Goal: Information Seeking & Learning: Learn about a topic

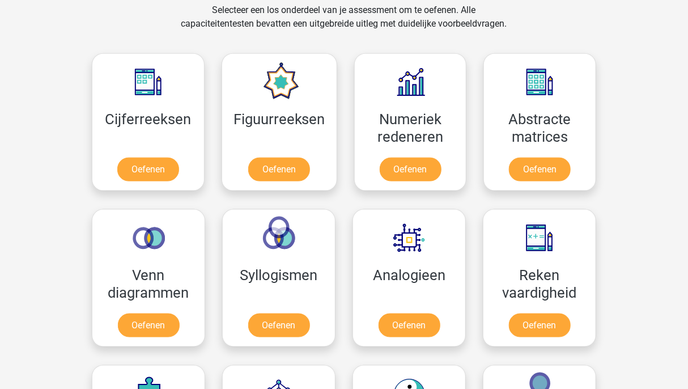
scroll to position [474, 0]
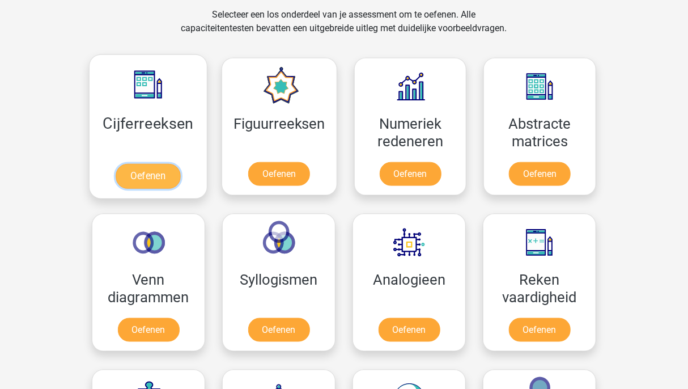
click at [161, 171] on link "Oefenen" at bounding box center [148, 176] width 65 height 25
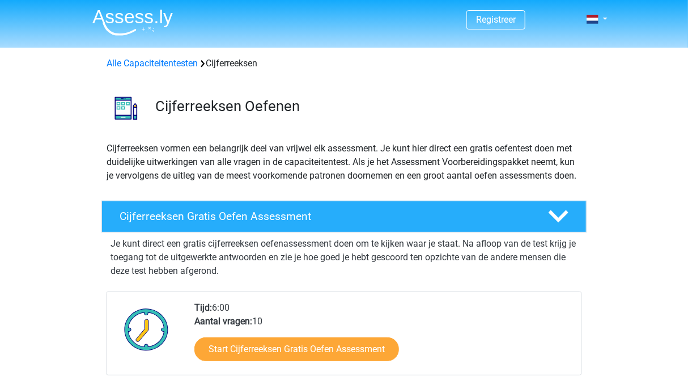
scroll to position [340, 0]
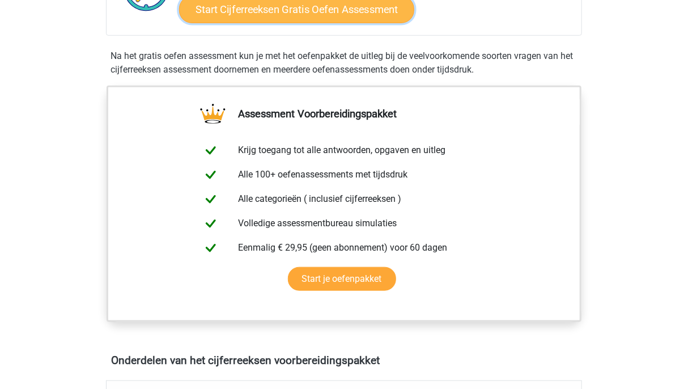
click at [340, 23] on link "Start Cijferreeksen Gratis Oefen Assessment" at bounding box center [296, 8] width 235 height 27
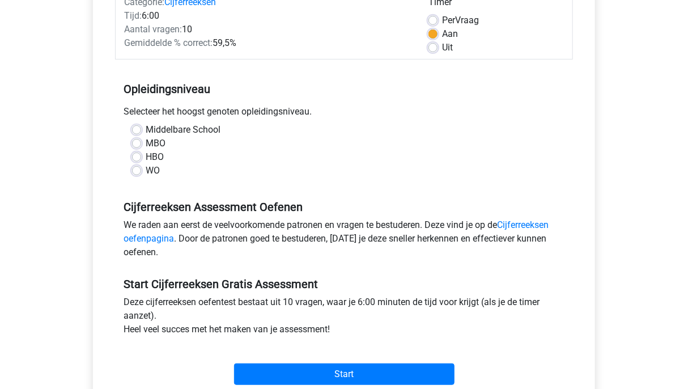
scroll to position [177, 0]
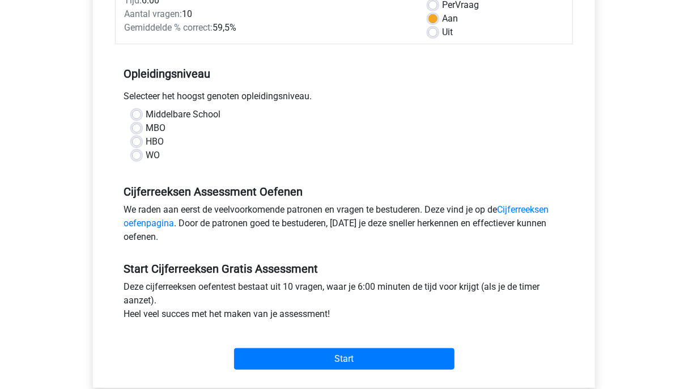
click at [138, 149] on div "WO" at bounding box center [344, 156] width 424 height 14
click at [146, 153] on label "WO" at bounding box center [153, 156] width 14 height 14
click at [138, 153] on input "WO" at bounding box center [136, 154] width 9 height 11
radio input "true"
click at [138, 146] on div "HBO" at bounding box center [344, 142] width 424 height 14
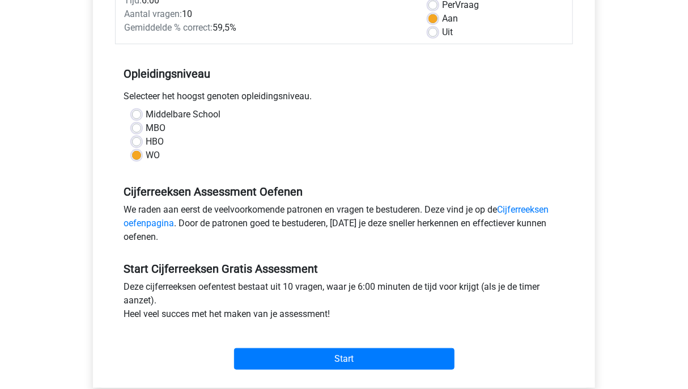
click at [146, 138] on label "HBO" at bounding box center [155, 142] width 18 height 14
click at [136, 138] on input "HBO" at bounding box center [136, 140] width 9 height 11
radio input "true"
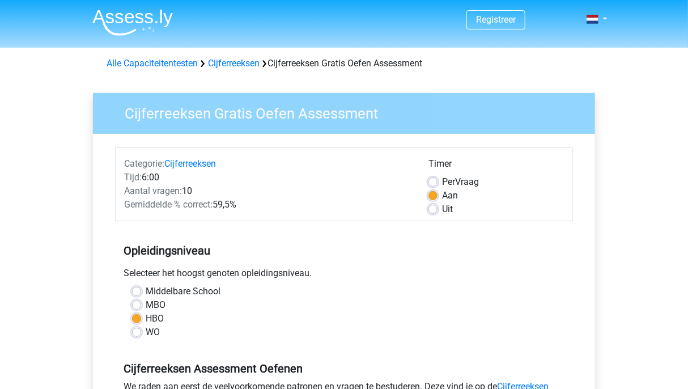
click at [442, 207] on label "Uit" at bounding box center [447, 209] width 11 height 14
click at [433, 207] on input "Uit" at bounding box center [433, 207] width 9 height 11
radio input "true"
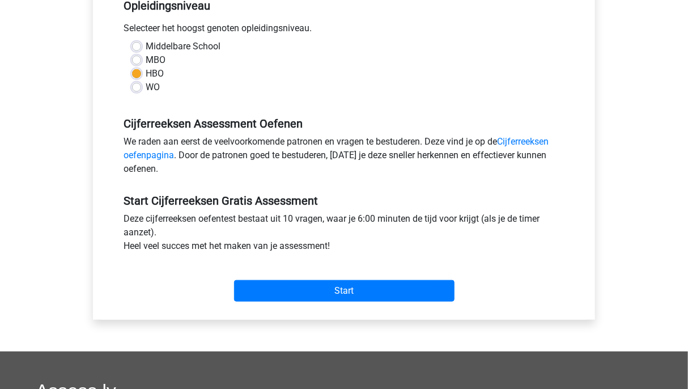
scroll to position [263, 0]
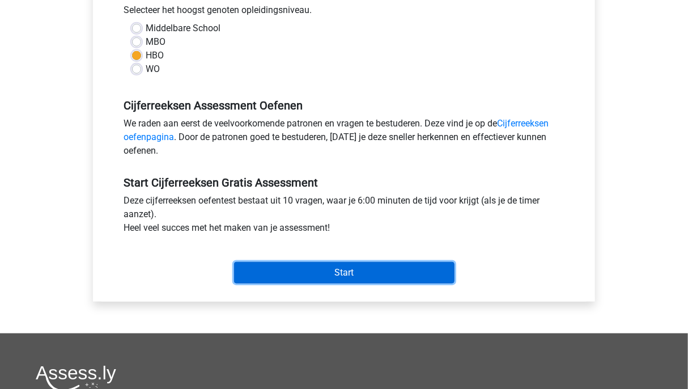
click at [434, 281] on input "Start" at bounding box center [344, 273] width 221 height 22
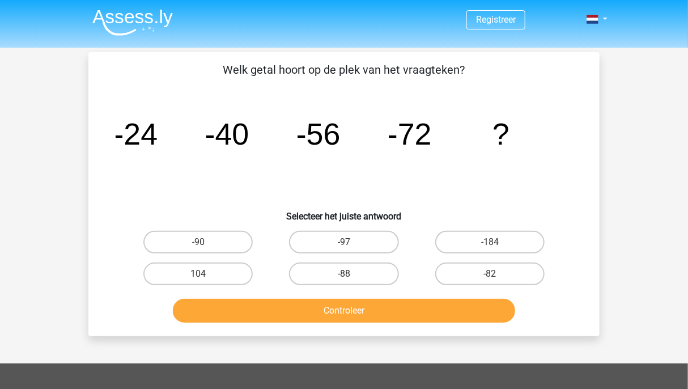
click at [352, 286] on div "-88" at bounding box center [344, 274] width 146 height 32
click at [349, 278] on input "-88" at bounding box center [347, 277] width 7 height 7
radio input "true"
click at [379, 325] on div "Controleer" at bounding box center [344, 313] width 438 height 28
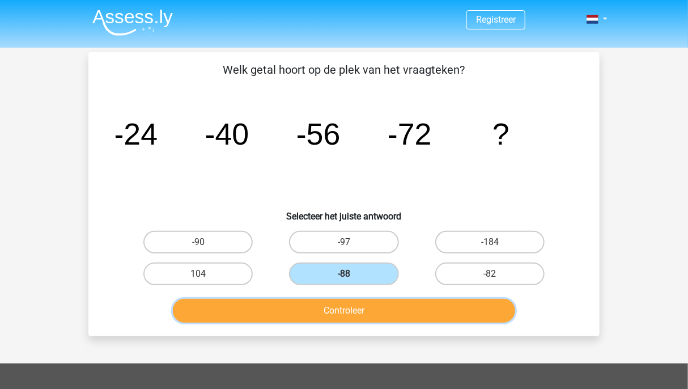
click at [375, 318] on button "Controleer" at bounding box center [344, 311] width 343 height 24
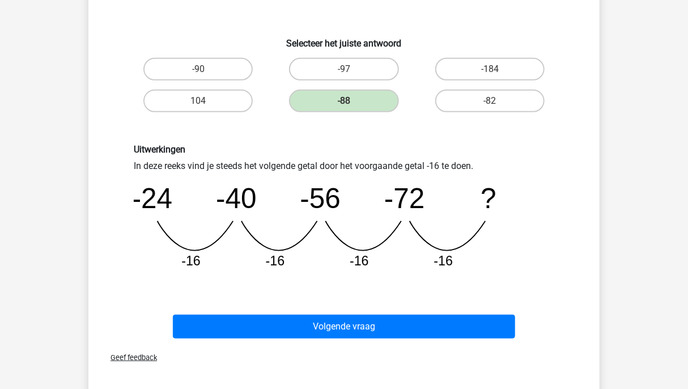
scroll to position [175, 0]
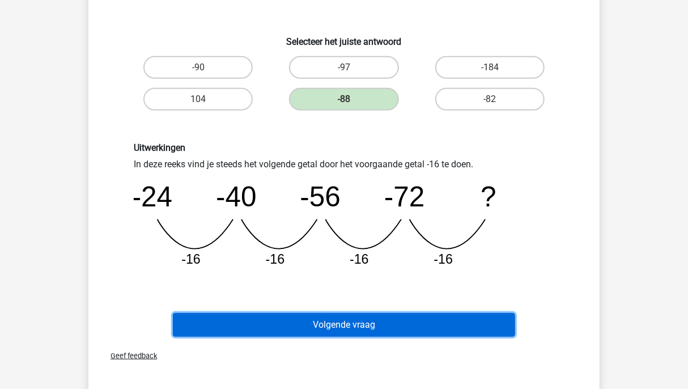
click at [415, 316] on button "Volgende vraag" at bounding box center [344, 325] width 343 height 24
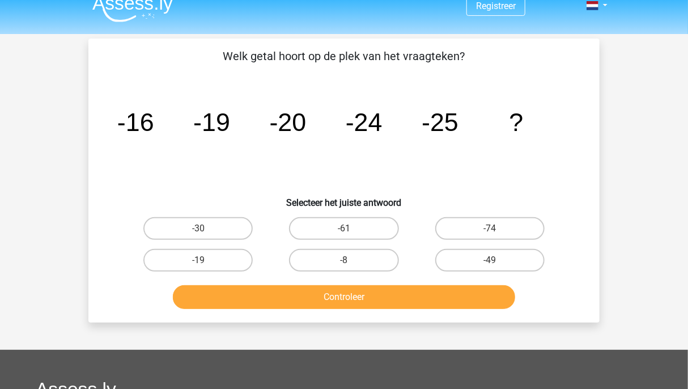
scroll to position [13, 0]
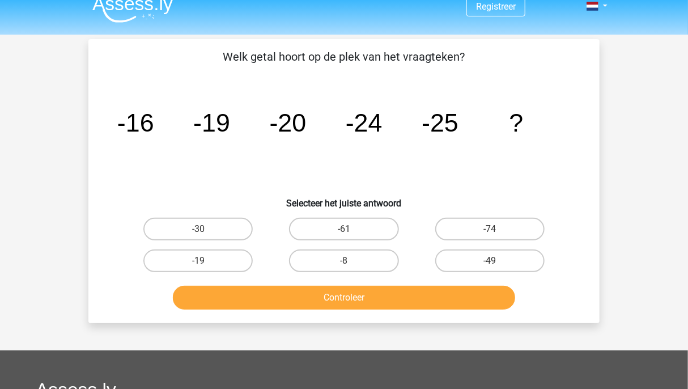
click at [204, 229] on input "-30" at bounding box center [201, 232] width 7 height 7
radio input "true"
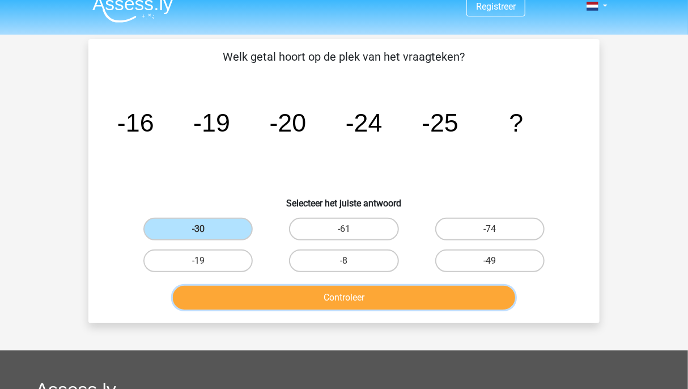
click at [341, 303] on button "Controleer" at bounding box center [344, 298] width 343 height 24
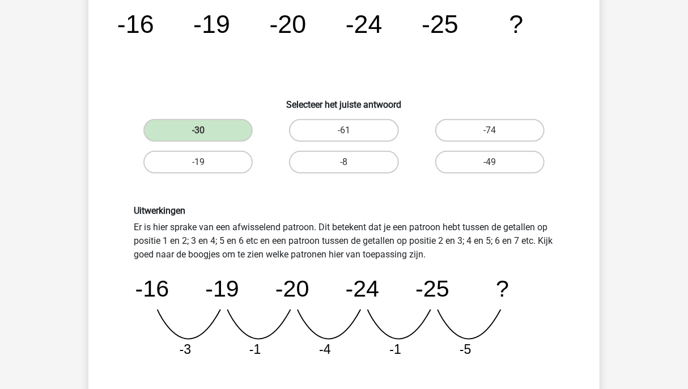
scroll to position [125, 0]
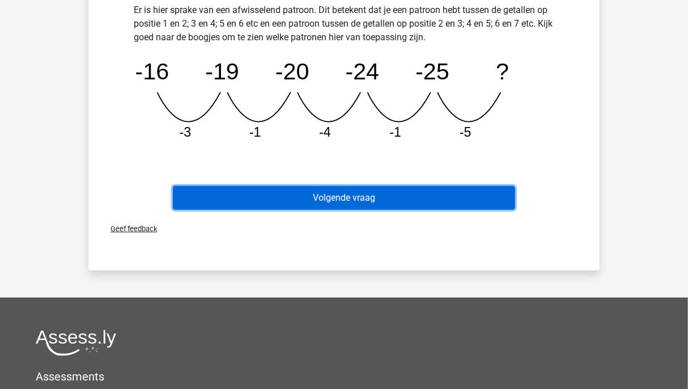
click at [417, 192] on button "Volgende vraag" at bounding box center [344, 198] width 343 height 24
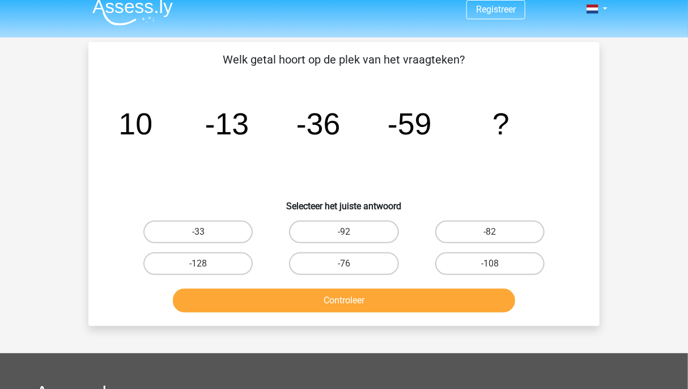
scroll to position [0, 0]
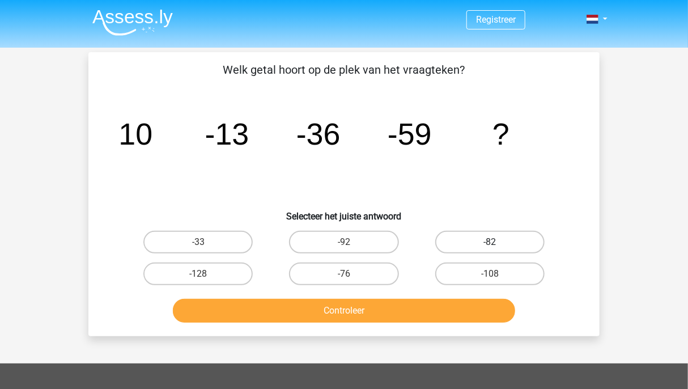
click at [506, 245] on label "-82" at bounding box center [490, 242] width 109 height 23
click at [497, 245] on input "-82" at bounding box center [493, 245] width 7 height 7
radio input "true"
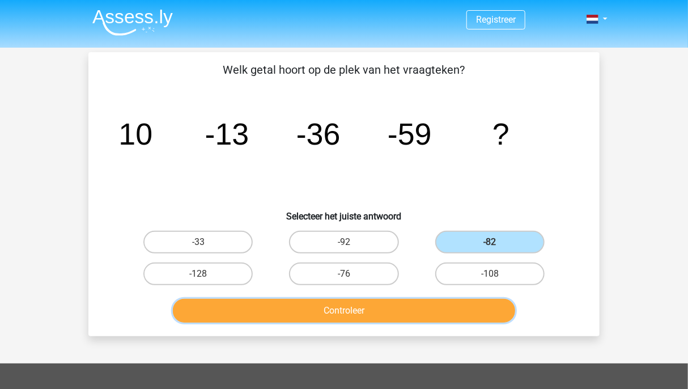
click at [442, 308] on button "Controleer" at bounding box center [344, 311] width 343 height 24
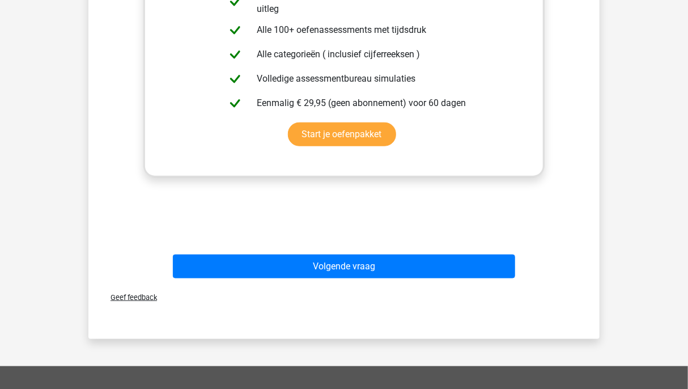
scroll to position [405, 0]
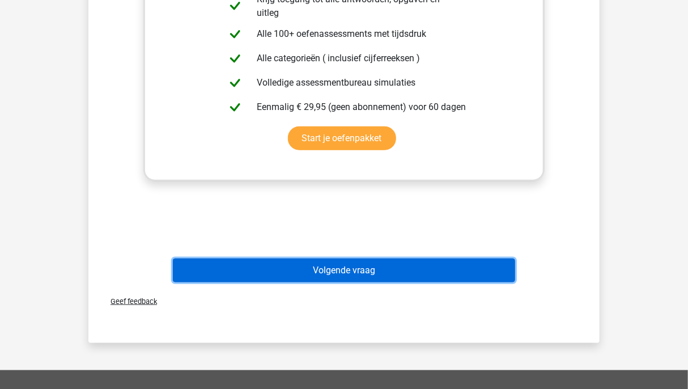
drag, startPoint x: 430, startPoint y: 261, endPoint x: 436, endPoint y: 260, distance: 5.8
click at [436, 260] on button "Volgende vraag" at bounding box center [344, 271] width 343 height 24
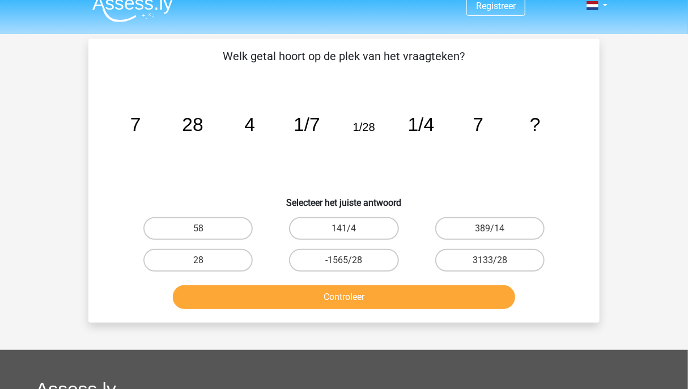
scroll to position [0, 0]
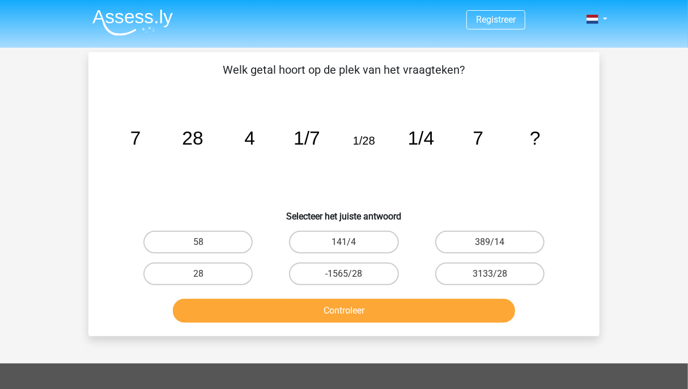
click at [678, 104] on div "Registreer Nederlands English" at bounding box center [344, 331] width 688 height 663
drag, startPoint x: 678, startPoint y: 104, endPoint x: 682, endPoint y: 57, distance: 46.7
click at [682, 57] on div "Registreer Nederlands English" at bounding box center [344, 331] width 688 height 663
click at [653, 62] on div "Registreer Nederlands English" at bounding box center [344, 331] width 688 height 663
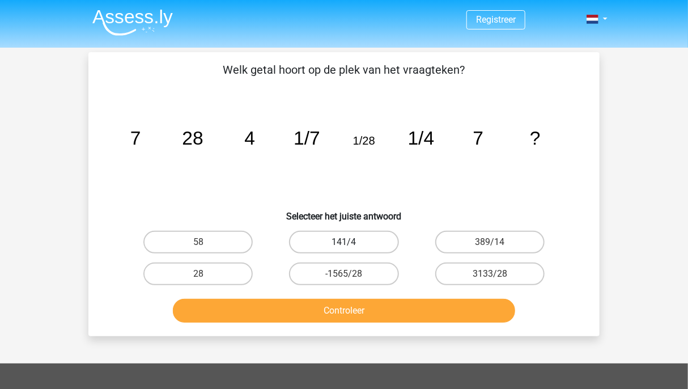
click at [367, 239] on label "141/4" at bounding box center [343, 242] width 109 height 23
click at [352, 242] on input "141/4" at bounding box center [347, 245] width 7 height 7
radio input "true"
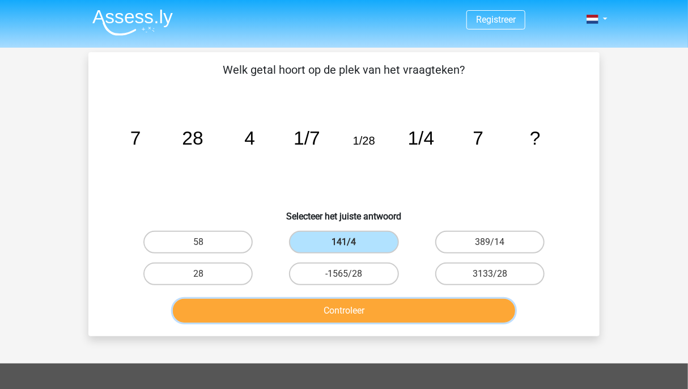
click at [388, 319] on button "Controleer" at bounding box center [344, 311] width 343 height 24
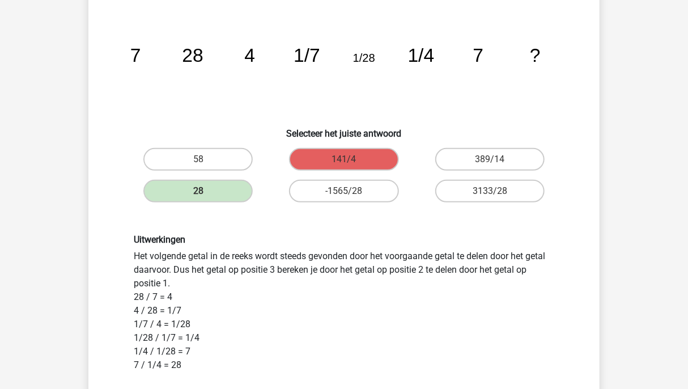
scroll to position [87, 0]
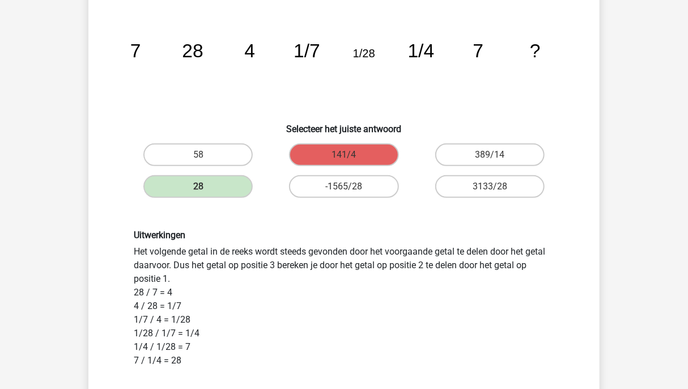
click at [547, 314] on div "Uitwerkingen Het volgende getal in de reeks wordt steeds gevonden door het voor…" at bounding box center [344, 351] width 438 height 243
click at [546, 227] on div "Uitwerkingen Het volgende getal in de reeks wordt steeds gevonden door het voor…" at bounding box center [344, 351] width 475 height 298
click at [532, 270] on div "Uitwerkingen Het volgende getal in de reeks wordt steeds gevonden door het voor…" at bounding box center [344, 351] width 438 height 243
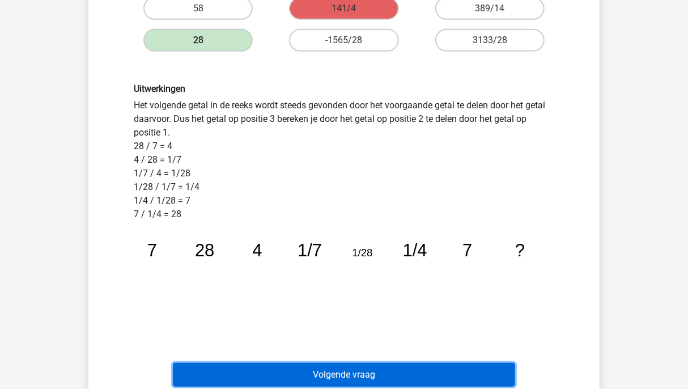
click at [344, 367] on button "Volgende vraag" at bounding box center [344, 375] width 343 height 24
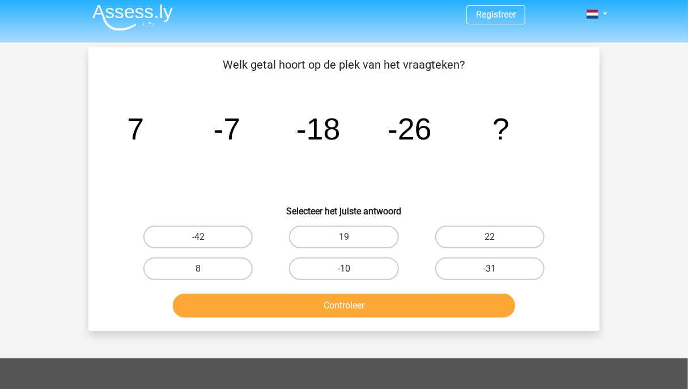
scroll to position [0, 0]
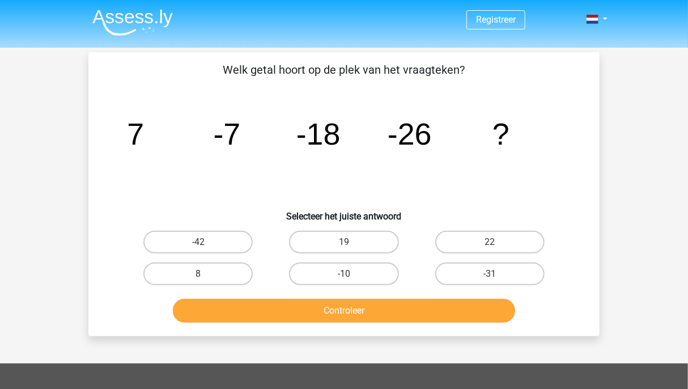
click at [593, 148] on div "Welk getal hoort op de plek van het vraagteken? image/svg+xml 7 -7 -18 -26 ? Se…" at bounding box center [344, 194] width 502 height 266
click at [569, 145] on icon "image/svg+xml 7 -7 -18 -26 ?" at bounding box center [344, 144] width 457 height 115
click at [559, 70] on p "Welk getal hoort op de plek van het vraagteken?" at bounding box center [344, 69] width 475 height 17
click at [96, 222] on div "Welk getal hoort op de plek van het vraagteken? image/svg+xml 7 -7 -18 -26 ? Se…" at bounding box center [344, 194] width 502 height 266
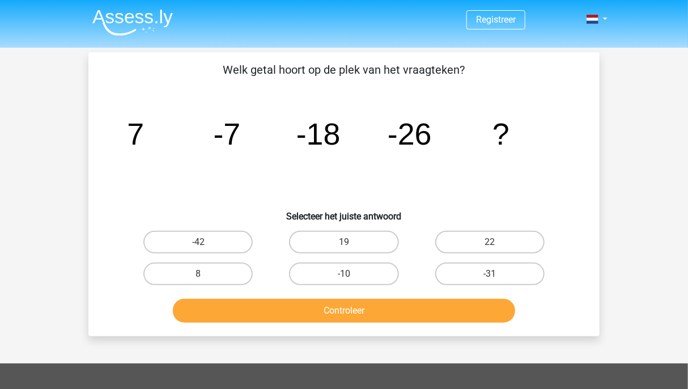
click at [250, 196] on icon "image/svg+xml 7 -7 -18 -26 ?" at bounding box center [344, 144] width 457 height 115
click at [504, 270] on label "-31" at bounding box center [490, 274] width 109 height 23
click at [497, 274] on input "-31" at bounding box center [493, 277] width 7 height 7
radio input "true"
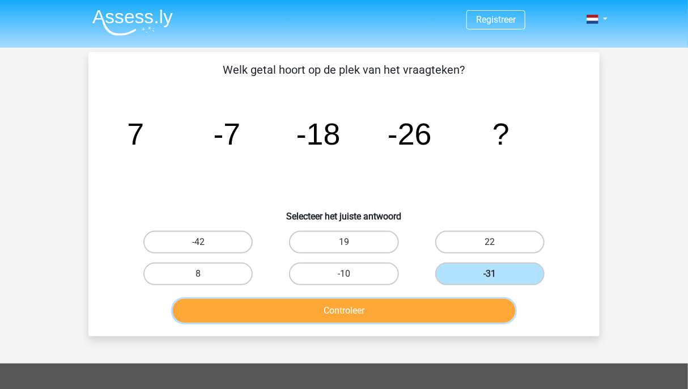
click at [439, 299] on button "Controleer" at bounding box center [344, 311] width 343 height 24
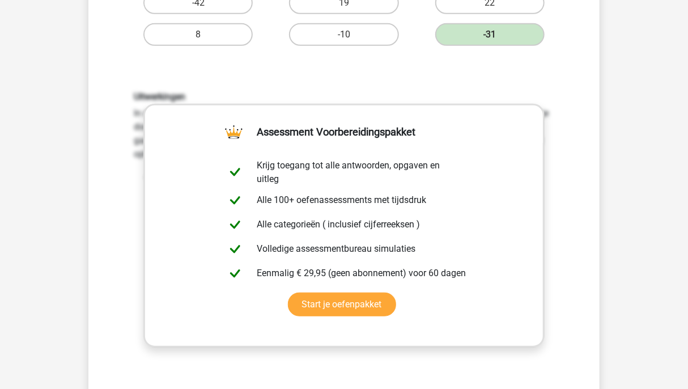
scroll to position [376, 0]
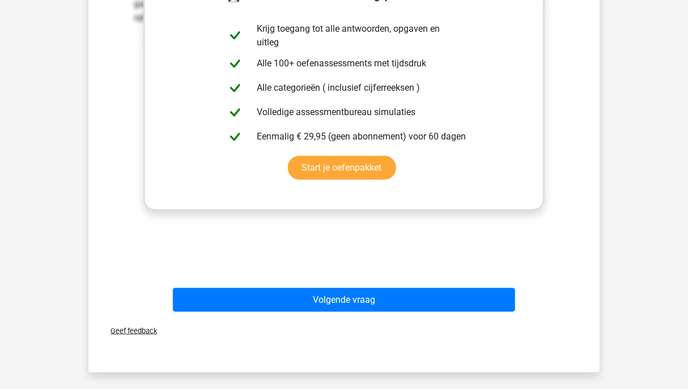
click at [394, 315] on div "Volgende vraag" at bounding box center [344, 302] width 438 height 28
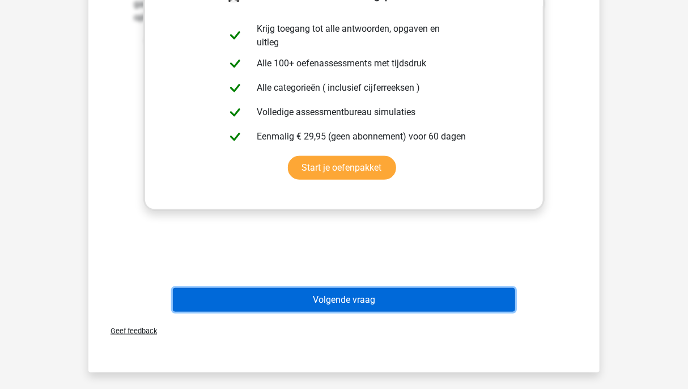
click at [386, 298] on button "Volgende vraag" at bounding box center [344, 300] width 343 height 24
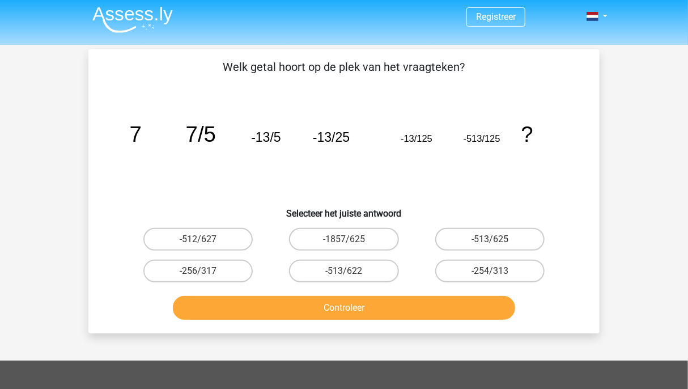
scroll to position [0, 0]
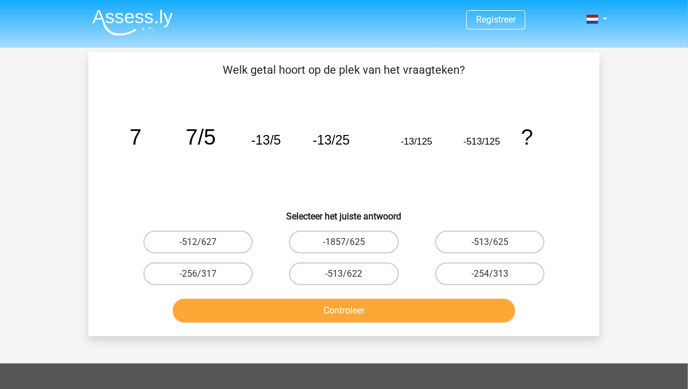
click at [213, 133] on tspan "7/5" at bounding box center [201, 137] width 30 height 24
click at [298, 360] on div "Registreer Nederlands English" at bounding box center [344, 331] width 688 height 663
click at [639, 89] on div "Registreer Nederlands English" at bounding box center [344, 331] width 688 height 663
click at [293, 194] on icon "image/svg+xml 7 7/5 -13/5 -13/25 -13/125 -513/125 ?" at bounding box center [344, 144] width 457 height 115
click at [188, 183] on icon "image/svg+xml 7 7/5 -13/5 -13/25 -13/125 -513/125 ?" at bounding box center [344, 144] width 457 height 115
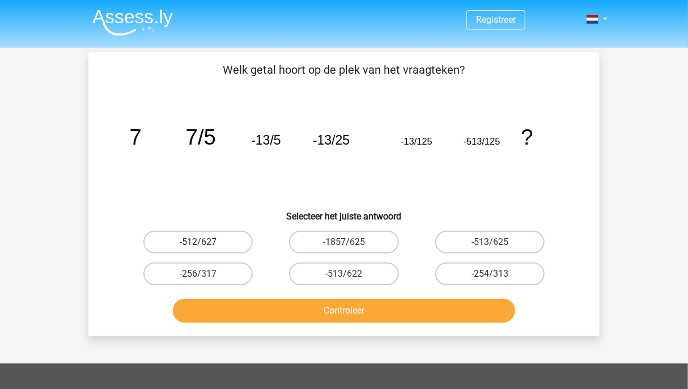
click at [214, 246] on label "-512/627" at bounding box center [197, 242] width 109 height 23
click at [206, 246] on input "-512/627" at bounding box center [201, 245] width 7 height 7
radio input "true"
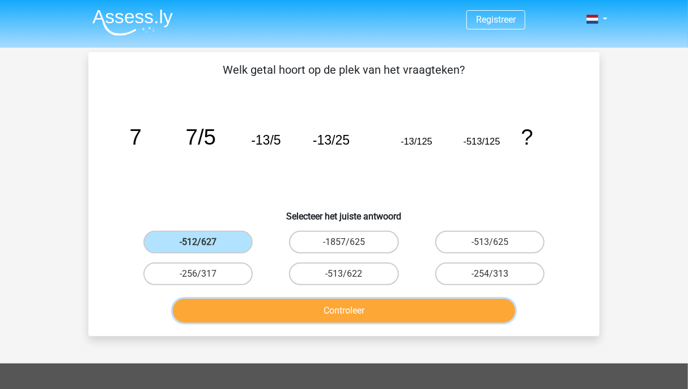
click at [277, 305] on button "Controleer" at bounding box center [344, 311] width 343 height 24
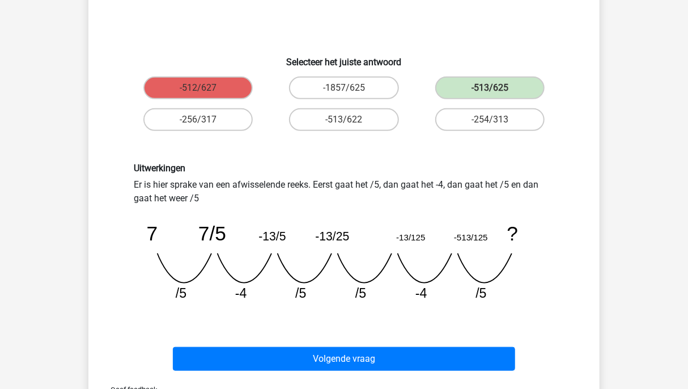
scroll to position [157, 0]
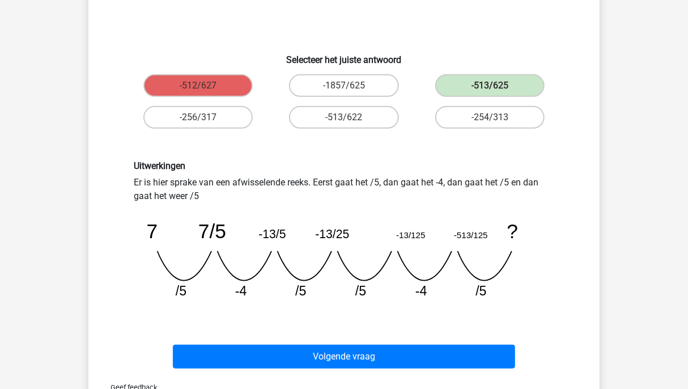
click at [237, 298] on icon "image/svg+xml 7 7/5 -13/5 -13/25 -13/125 -513/125 ? /5 -4 /5 /5 -4" at bounding box center [344, 255] width 421 height 105
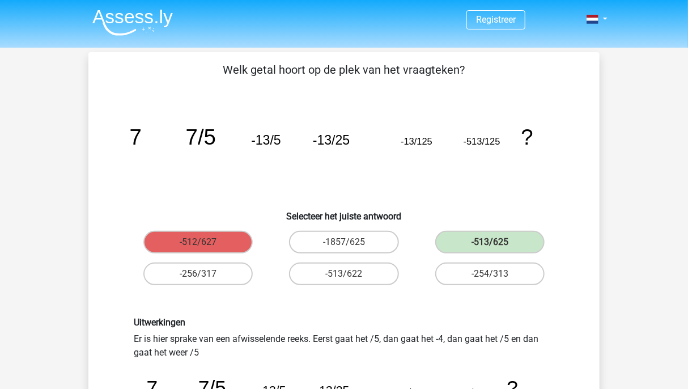
scroll to position [183, 0]
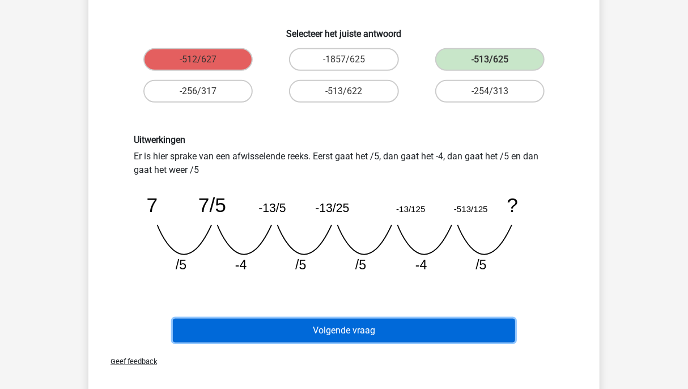
click at [358, 324] on button "Volgende vraag" at bounding box center [344, 331] width 343 height 24
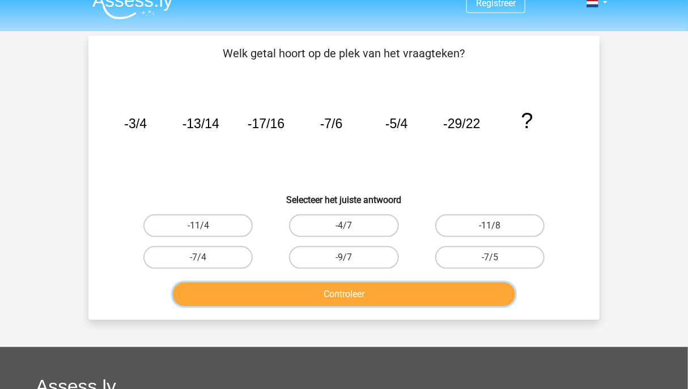
scroll to position [0, 0]
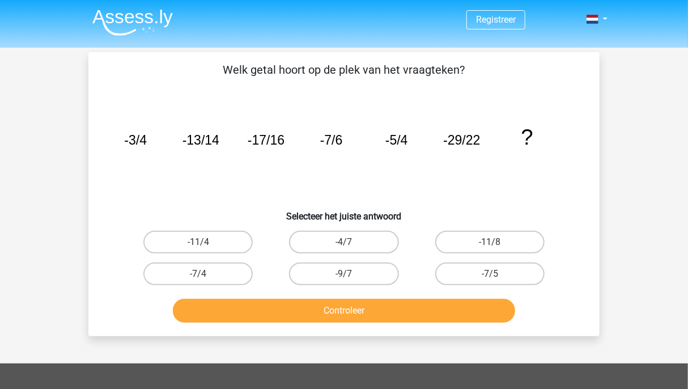
click at [141, 7] on li at bounding box center [128, 20] width 90 height 31
click at [163, 21] on img at bounding box center [132, 22] width 81 height 27
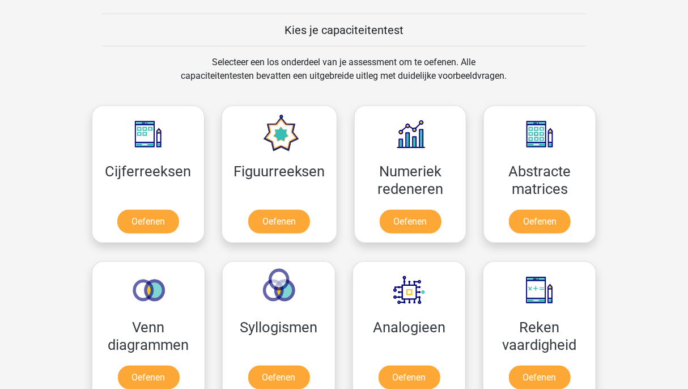
scroll to position [433, 0]
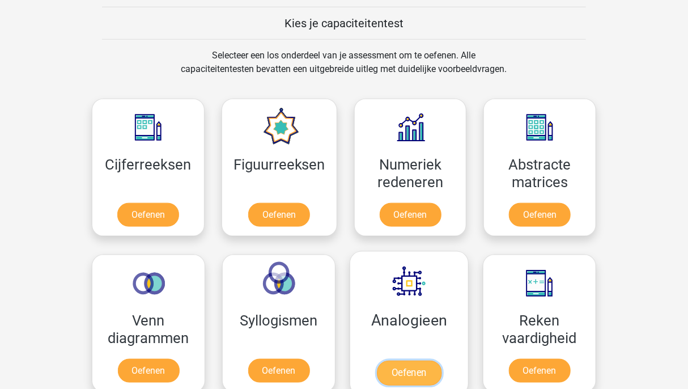
click at [426, 368] on link "Oefenen" at bounding box center [409, 373] width 65 height 25
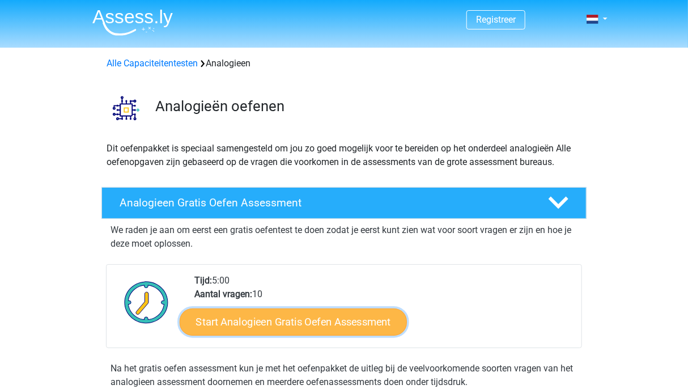
click at [340, 327] on link "Start Analogieen Gratis Oefen Assessment" at bounding box center [293, 321] width 227 height 27
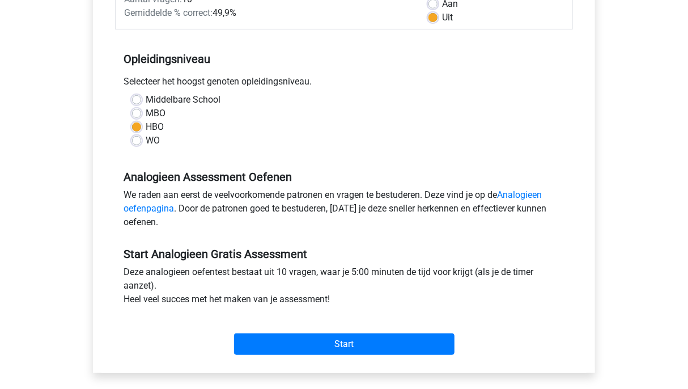
scroll to position [191, 0]
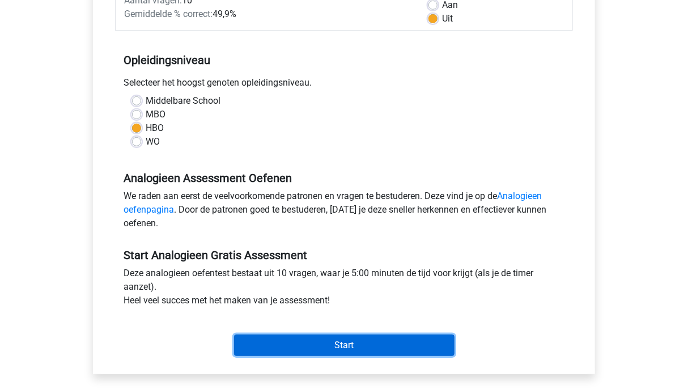
click at [407, 345] on input "Start" at bounding box center [344, 346] width 221 height 22
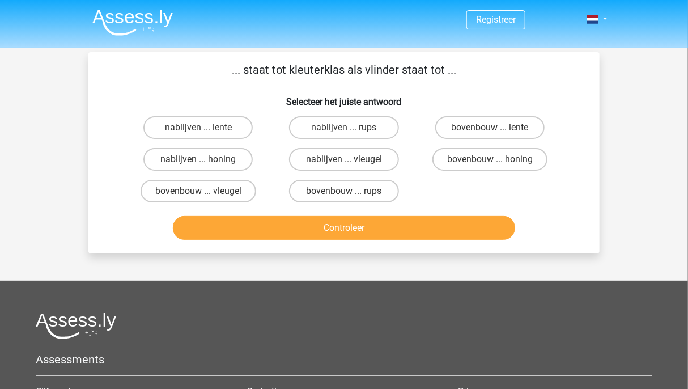
click at [372, 71] on p "... staat tot kleuterklas als vlinder staat tot ..." at bounding box center [344, 69] width 475 height 17
click at [353, 189] on label "bovenbouw ... rups" at bounding box center [343, 191] width 109 height 23
click at [352, 191] on input "bovenbouw ... rups" at bounding box center [347, 194] width 7 height 7
radio input "true"
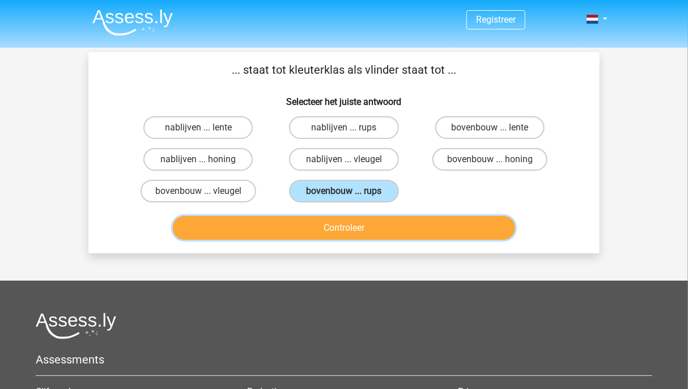
click at [369, 223] on button "Controleer" at bounding box center [344, 228] width 343 height 24
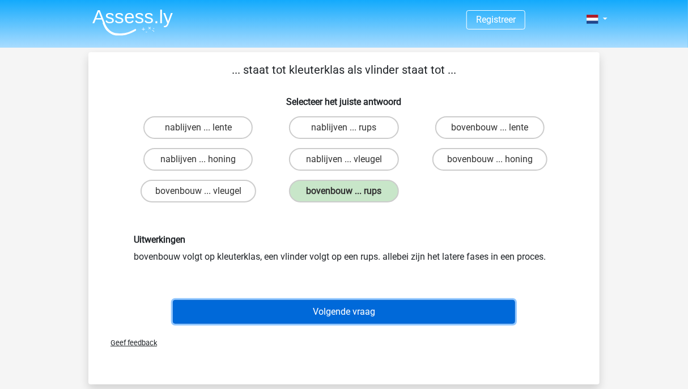
click at [406, 312] on button "Volgende vraag" at bounding box center [344, 312] width 343 height 24
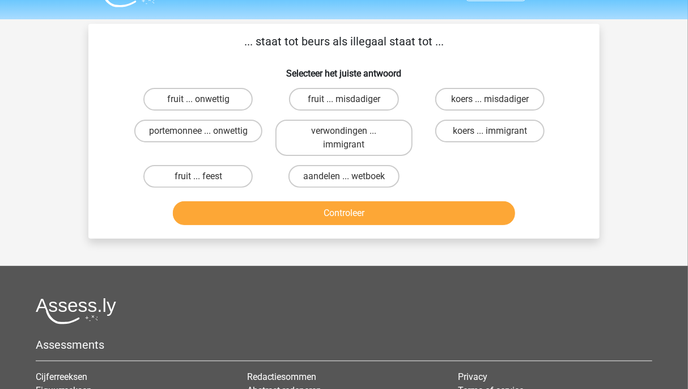
scroll to position [29, 0]
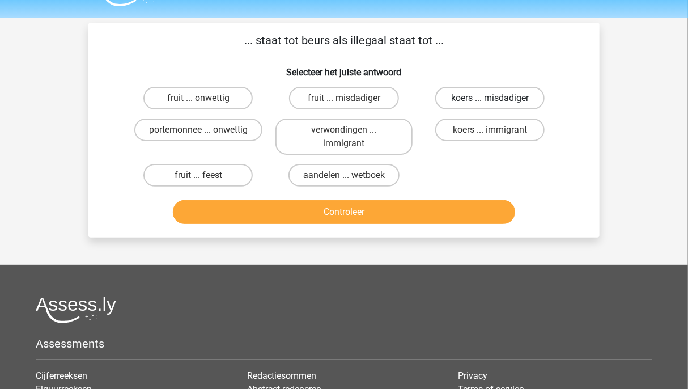
click at [466, 103] on label "koers ... misdadiger" at bounding box center [490, 98] width 109 height 23
click at [490, 103] on input "koers ... misdadiger" at bounding box center [493, 101] width 7 height 7
radio input "true"
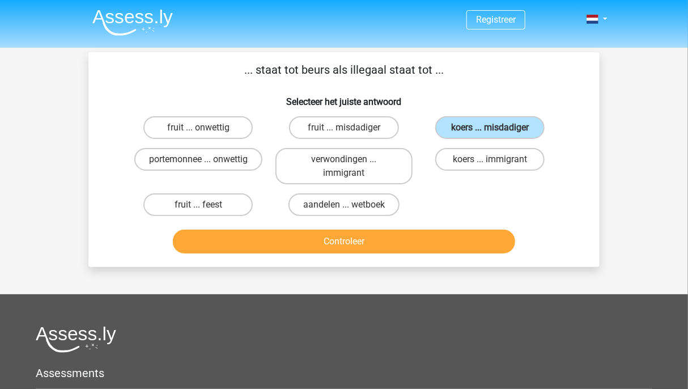
click at [672, 139] on div "Registreer Nederlands English" at bounding box center [344, 297] width 688 height 594
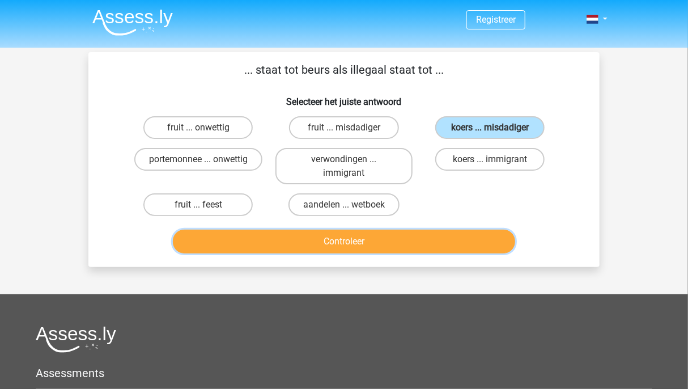
click at [393, 240] on button "Controleer" at bounding box center [344, 242] width 343 height 24
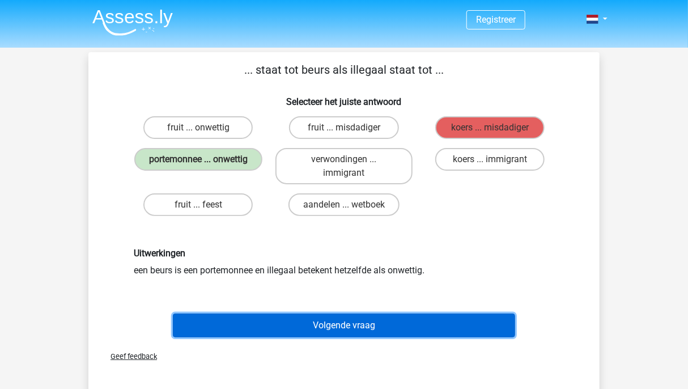
click at [398, 325] on button "Volgende vraag" at bounding box center [344, 326] width 343 height 24
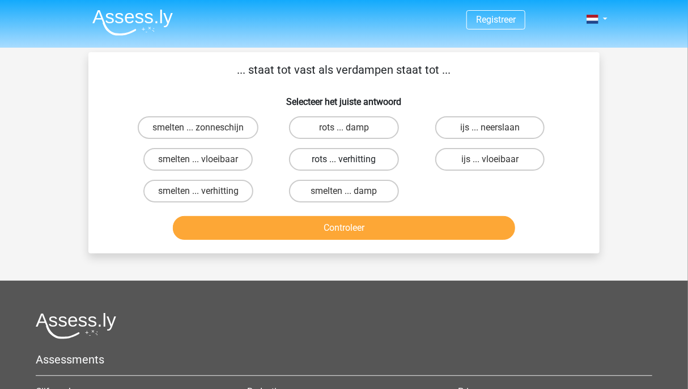
click at [331, 161] on label "rots ... verhitting" at bounding box center [343, 159] width 109 height 23
click at [344, 161] on input "rots ... verhitting" at bounding box center [347, 162] width 7 height 7
radio input "true"
click at [436, 245] on div "... staat tot vast als verdampen staat tot ... Selecteer het juiste antwoord sm…" at bounding box center [343, 152] width 511 height 201
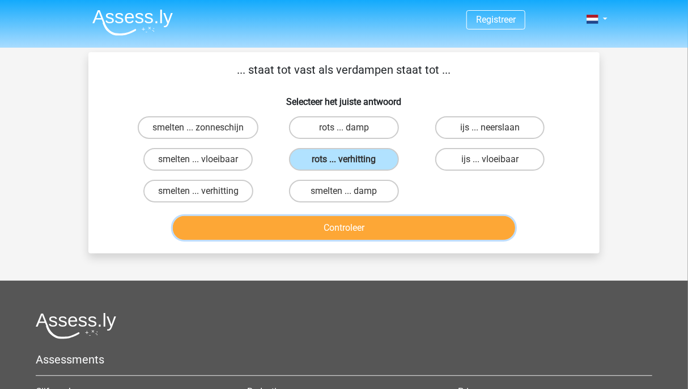
click at [422, 227] on button "Controleer" at bounding box center [344, 228] width 343 height 24
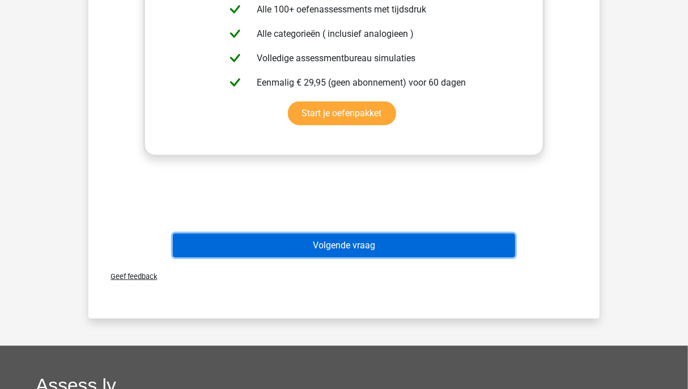
click at [445, 234] on button "Volgende vraag" at bounding box center [344, 246] width 343 height 24
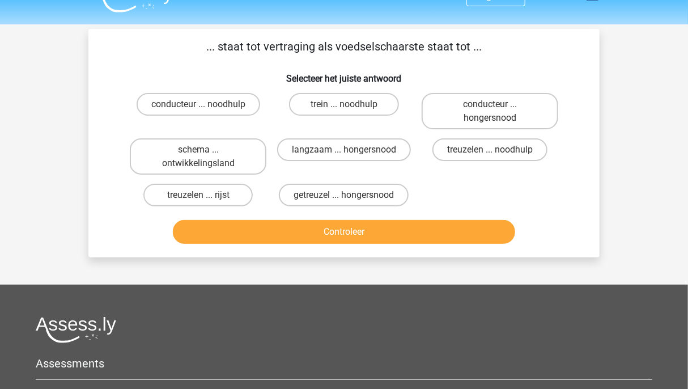
scroll to position [20, 0]
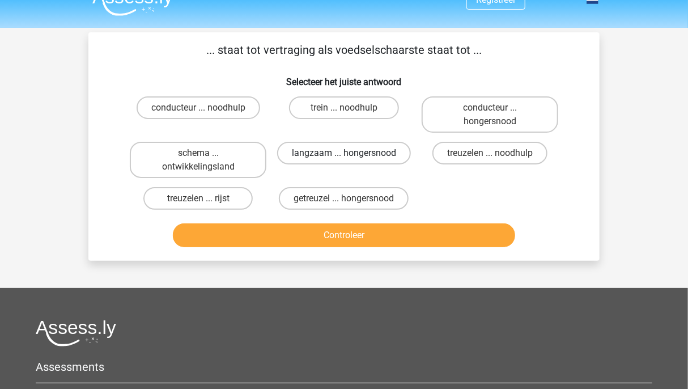
click at [379, 154] on label "langzaam ... hongersnood" at bounding box center [344, 153] width 134 height 23
click at [352, 154] on input "langzaam ... hongersnood" at bounding box center [347, 156] width 7 height 7
radio input "true"
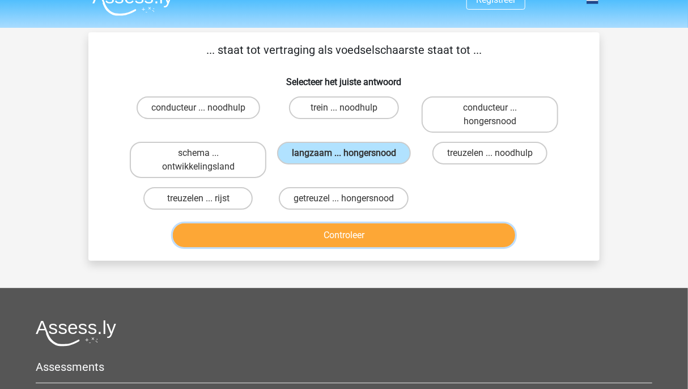
click at [410, 223] on button "Controleer" at bounding box center [344, 235] width 343 height 24
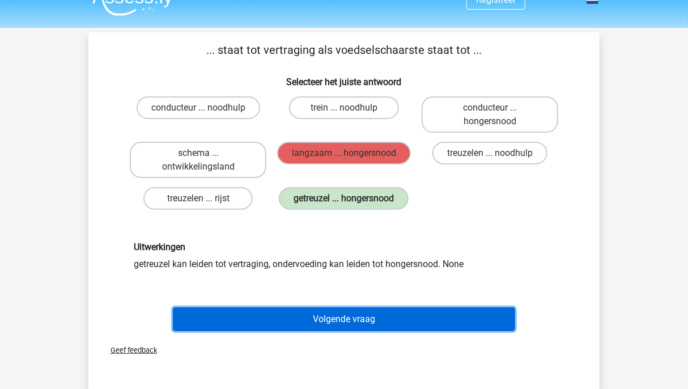
click at [389, 318] on button "Volgende vraag" at bounding box center [344, 319] width 343 height 24
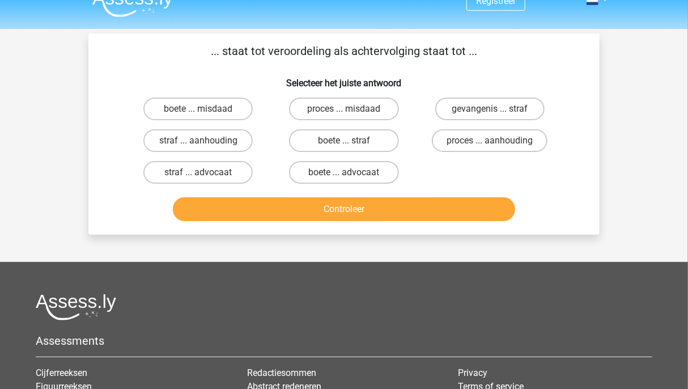
scroll to position [0, 0]
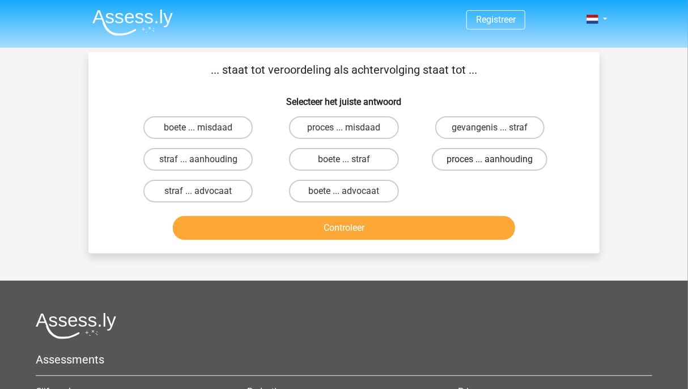
click at [476, 159] on label "proces ... aanhouding" at bounding box center [490, 159] width 116 height 23
click at [490, 159] on input "proces ... aanhouding" at bounding box center [493, 162] width 7 height 7
radio input "true"
click at [398, 86] on div "... staat tot veroordeling als achtervolging staat tot ... Selecteer het juiste…" at bounding box center [344, 152] width 502 height 183
click at [229, 163] on label "straf ... aanhouding" at bounding box center [197, 159] width 109 height 23
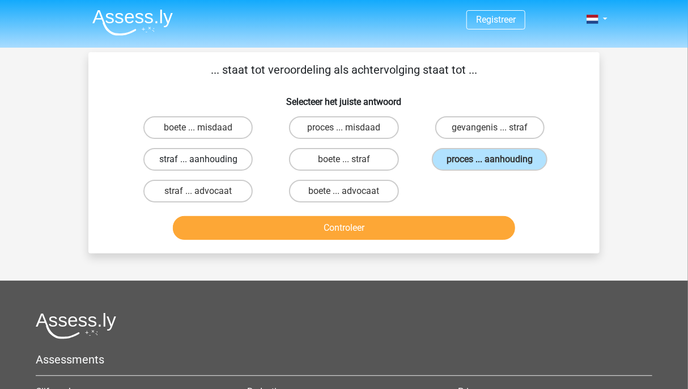
click at [206, 163] on input "straf ... aanhouding" at bounding box center [201, 162] width 7 height 7
radio input "true"
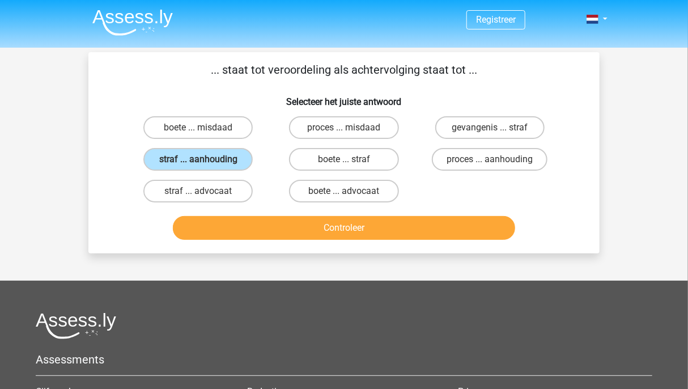
click at [466, 172] on div "proces ... aanhouding" at bounding box center [490, 159] width 146 height 32
click at [454, 157] on label "proces ... aanhouding" at bounding box center [490, 159] width 116 height 23
click at [490, 159] on input "proces ... aanhouding" at bounding box center [493, 162] width 7 height 7
radio input "true"
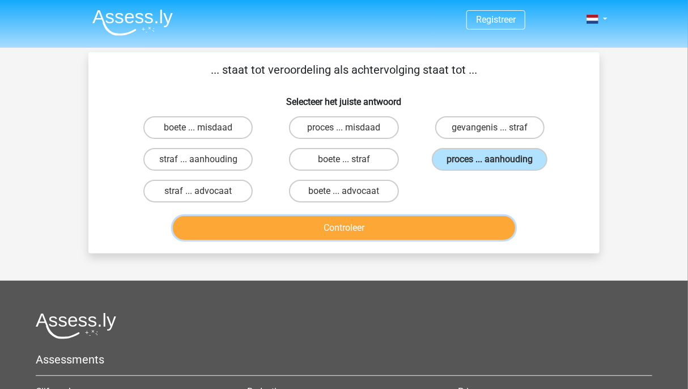
click at [422, 220] on button "Controleer" at bounding box center [344, 228] width 343 height 24
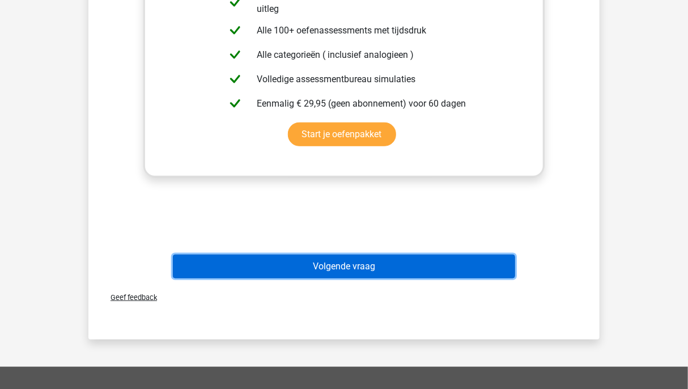
click at [417, 266] on button "Volgende vraag" at bounding box center [344, 267] width 343 height 24
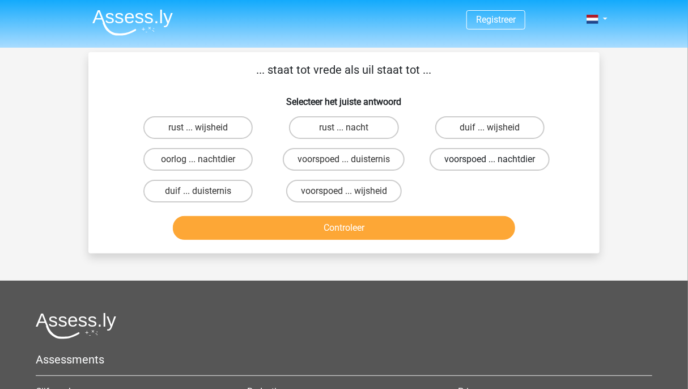
click at [513, 158] on label "voorspoed ... nachtdier" at bounding box center [490, 159] width 120 height 23
click at [497, 159] on input "voorspoed ... nachtdier" at bounding box center [493, 162] width 7 height 7
radio input "true"
drag, startPoint x: 510, startPoint y: 177, endPoint x: 482, endPoint y: 232, distance: 61.9
click at [482, 232] on div "... staat tot vrede als uil staat tot ... Selecteer het juiste antwoord rust ..…" at bounding box center [344, 152] width 502 height 183
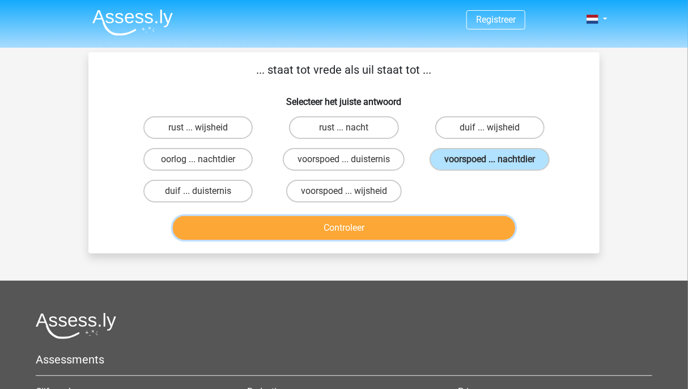
click at [482, 232] on button "Controleer" at bounding box center [344, 228] width 343 height 24
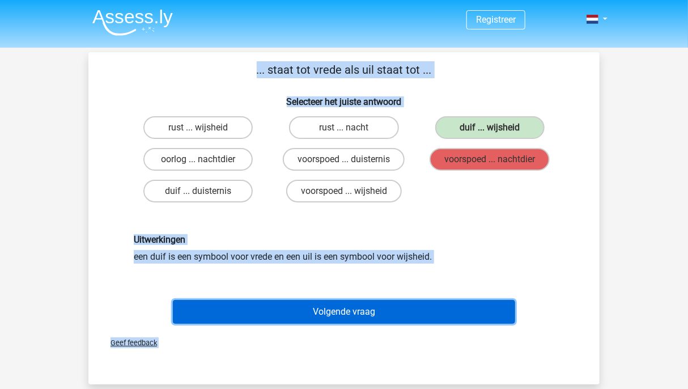
click at [467, 300] on button "Volgende vraag" at bounding box center [344, 312] width 343 height 24
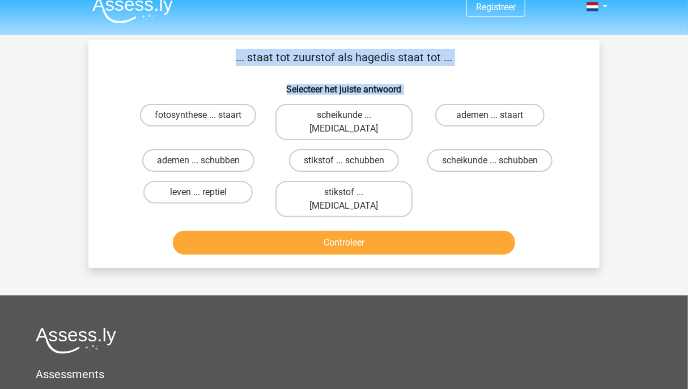
scroll to position [14, 0]
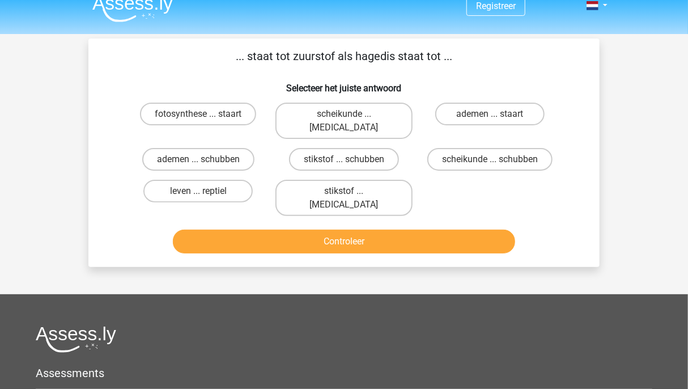
click at [460, 180] on div "fotosynthese ... staart scheikunde ... krokodil ademen ... staart ademen ... sc…" at bounding box center [344, 159] width 438 height 122
click at [496, 114] on input "ademen ... staart" at bounding box center [493, 117] width 7 height 7
radio input "true"
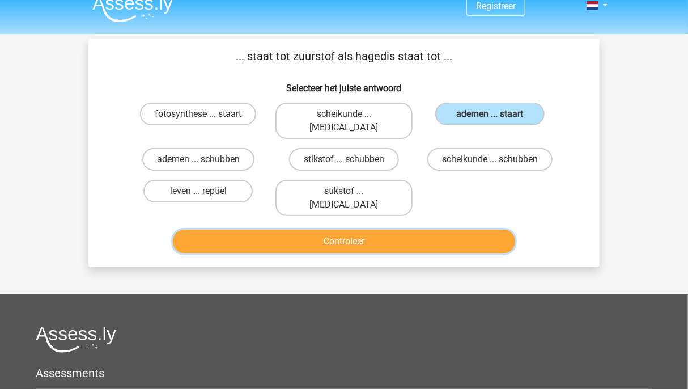
click at [457, 230] on button "Controleer" at bounding box center [344, 242] width 343 height 24
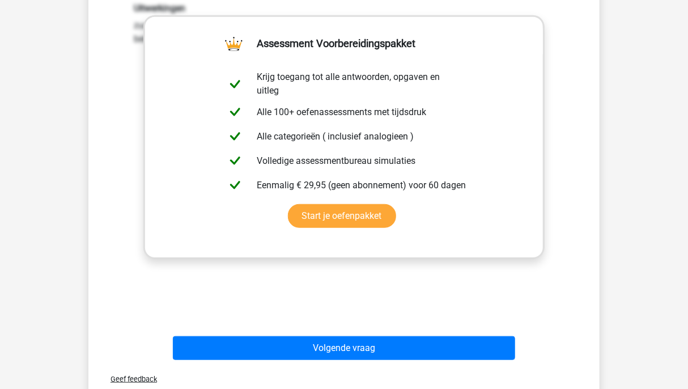
scroll to position [311, 0]
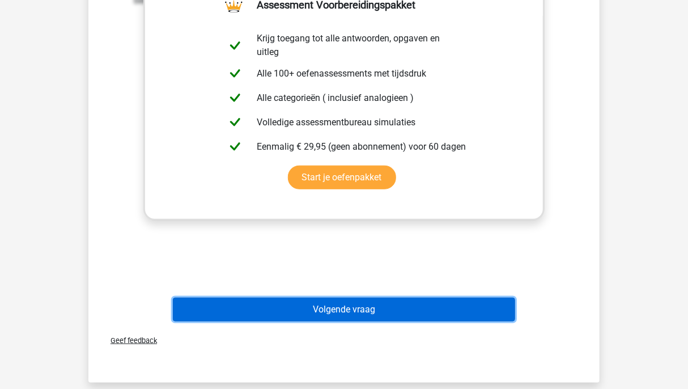
click at [460, 298] on button "Volgende vraag" at bounding box center [344, 310] width 343 height 24
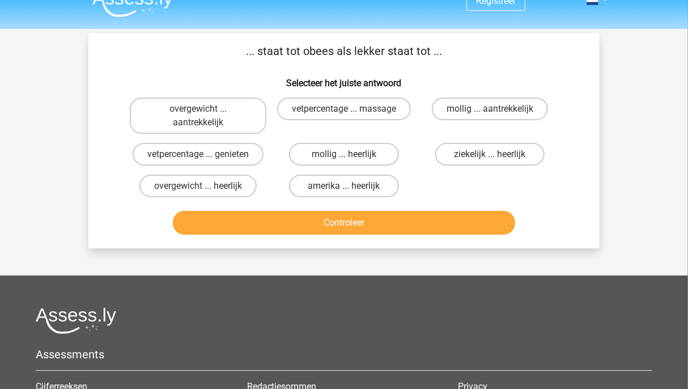
scroll to position [18, 0]
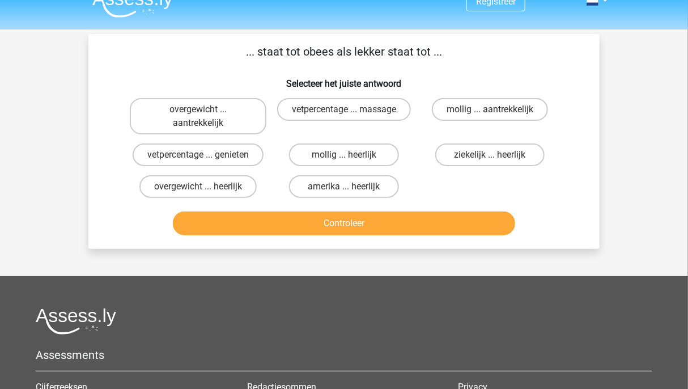
click at [491, 155] on input "ziekelijk ... heerlijk" at bounding box center [493, 158] width 7 height 7
radio input "true"
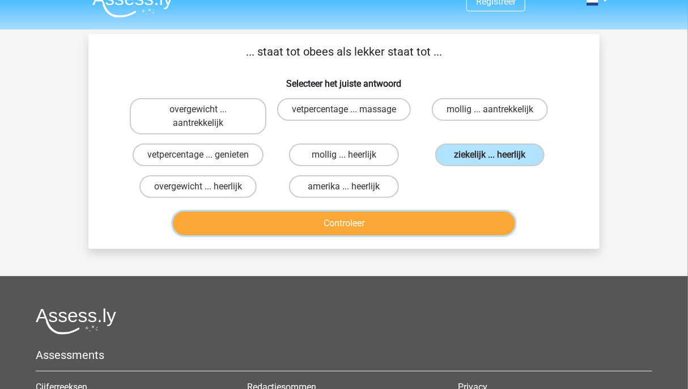
click at [415, 224] on button "Controleer" at bounding box center [344, 224] width 343 height 24
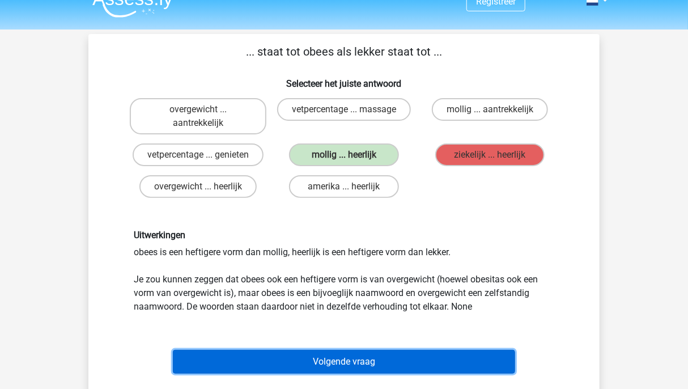
click at [409, 360] on button "Volgende vraag" at bounding box center [344, 362] width 343 height 24
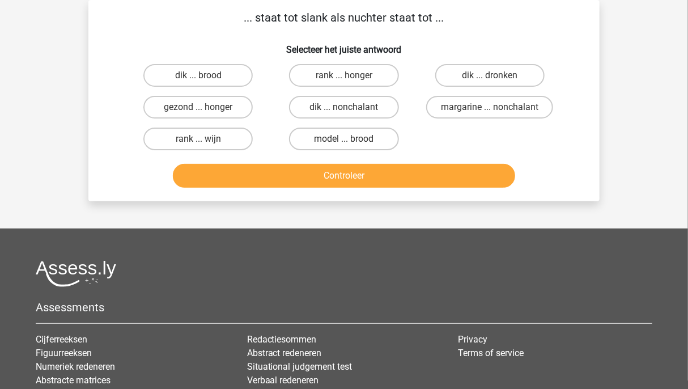
scroll to position [0, 0]
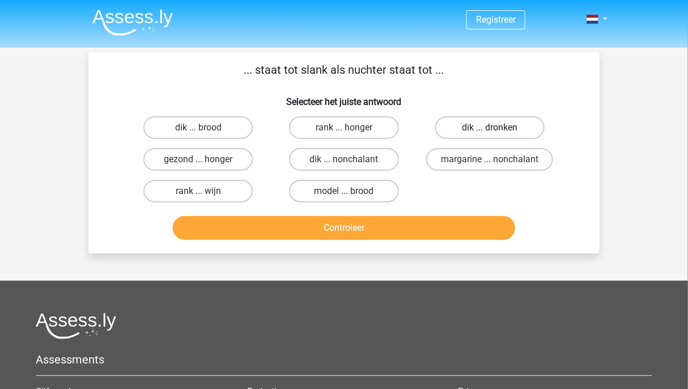
click at [515, 128] on label "dik ... dronken" at bounding box center [490, 127] width 109 height 23
click at [497, 128] on input "dik ... dronken" at bounding box center [493, 131] width 7 height 7
radio input "true"
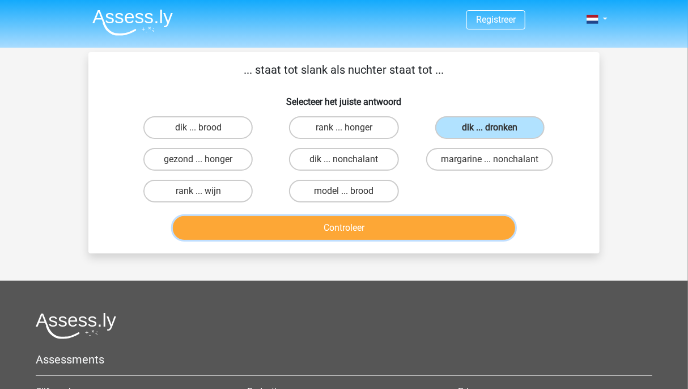
click at [465, 229] on button "Controleer" at bounding box center [344, 228] width 343 height 24
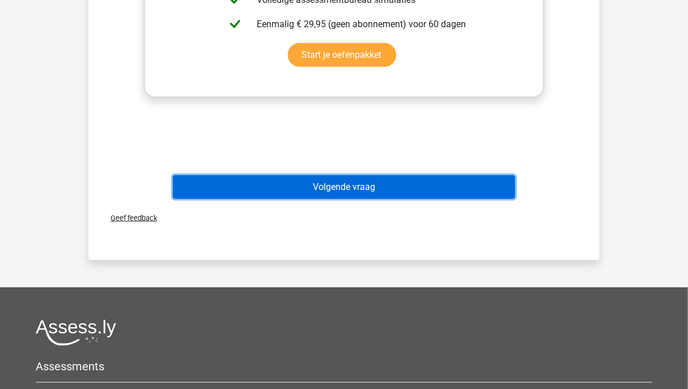
click at [363, 175] on button "Volgende vraag" at bounding box center [344, 187] width 343 height 24
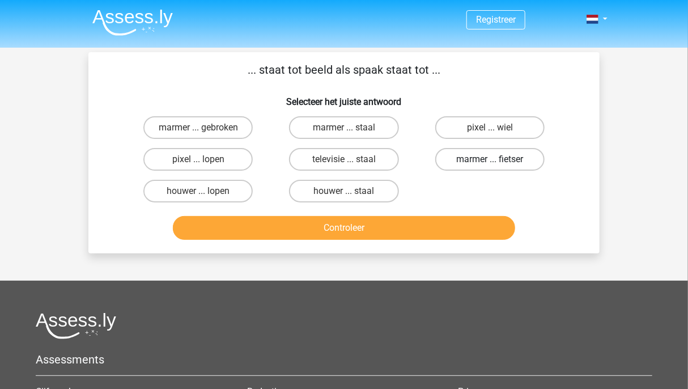
click at [521, 153] on label "marmer ... fietser" at bounding box center [490, 159] width 109 height 23
click at [497, 159] on input "marmer ... fietser" at bounding box center [493, 162] width 7 height 7
radio input "true"
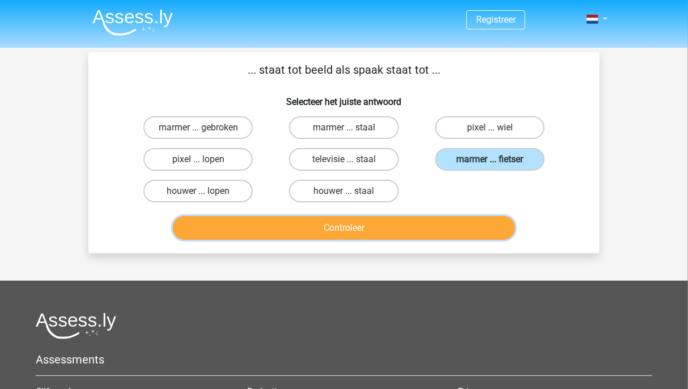
click at [462, 232] on button "Controleer" at bounding box center [344, 228] width 343 height 24
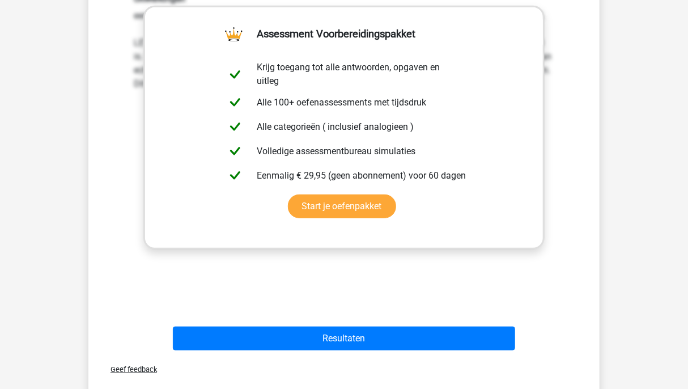
scroll to position [256, 0]
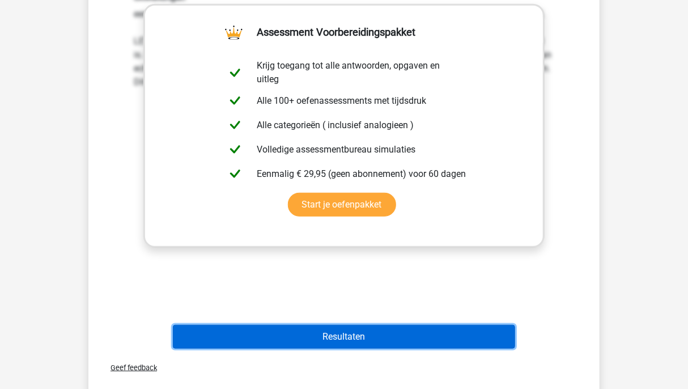
click at [409, 334] on button "Resultaten" at bounding box center [344, 337] width 343 height 24
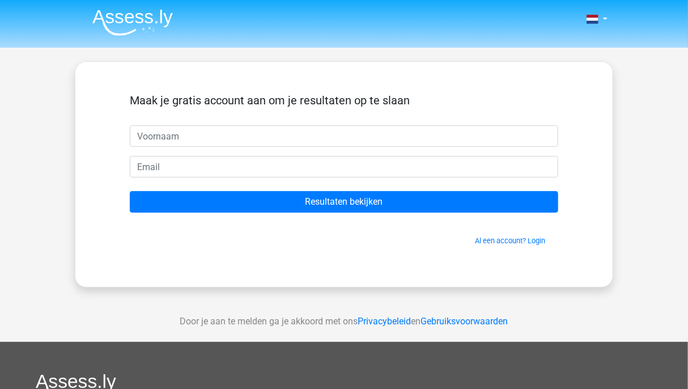
click at [134, 21] on img at bounding box center [132, 22] width 81 height 27
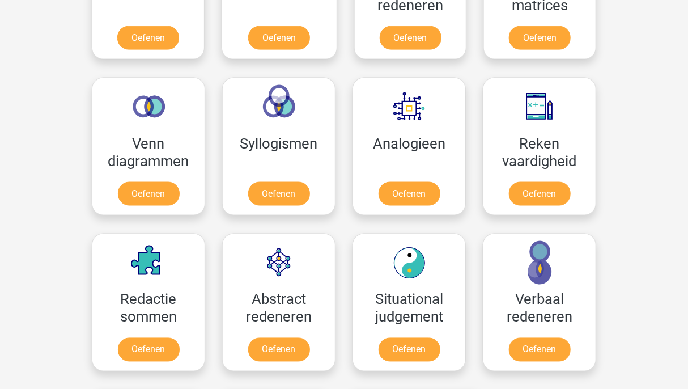
scroll to position [615, 0]
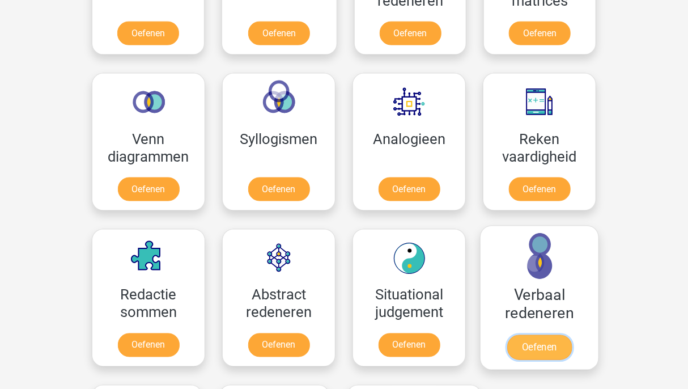
click at [555, 353] on link "Oefenen" at bounding box center [540, 347] width 65 height 25
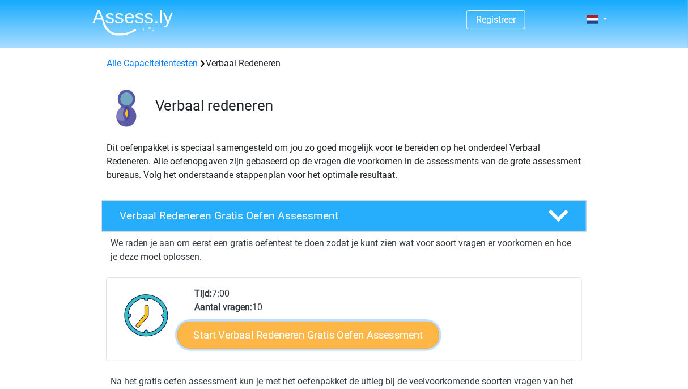
click at [385, 339] on link "Start Verbaal Redeneren Gratis Oefen Assessment" at bounding box center [308, 335] width 262 height 27
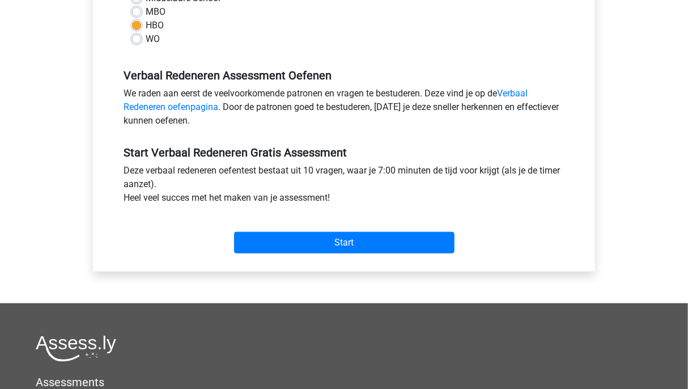
scroll to position [305, 0]
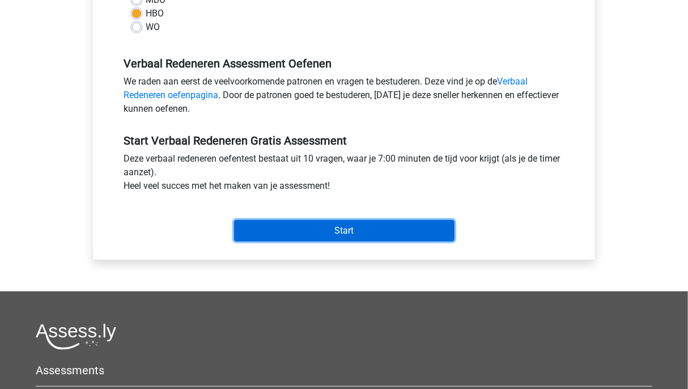
click at [408, 240] on input "Start" at bounding box center [344, 231] width 221 height 22
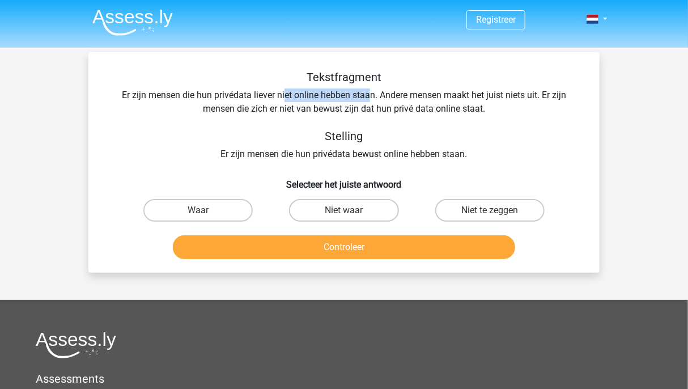
drag, startPoint x: 283, startPoint y: 90, endPoint x: 372, endPoint y: 96, distance: 89.2
click at [372, 96] on div "Tekstfragment Er zijn mensen die hun privédata liever niet online hebben staan.…" at bounding box center [344, 115] width 475 height 91
click at [397, 103] on div "Tekstfragment Er zijn mensen die hun privédata liever niet online hebben staan.…" at bounding box center [344, 115] width 475 height 91
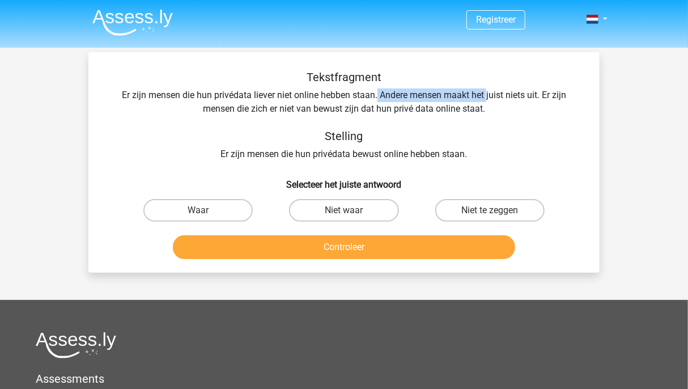
drag, startPoint x: 377, startPoint y: 97, endPoint x: 487, endPoint y: 96, distance: 110.6
click at [487, 96] on div "Tekstfragment Er zijn mensen die hun privédata liever niet online hebben staan.…" at bounding box center [344, 115] width 475 height 91
click at [212, 218] on label "Waar" at bounding box center [197, 210] width 109 height 23
click at [206, 218] on input "Waar" at bounding box center [201, 213] width 7 height 7
radio input "true"
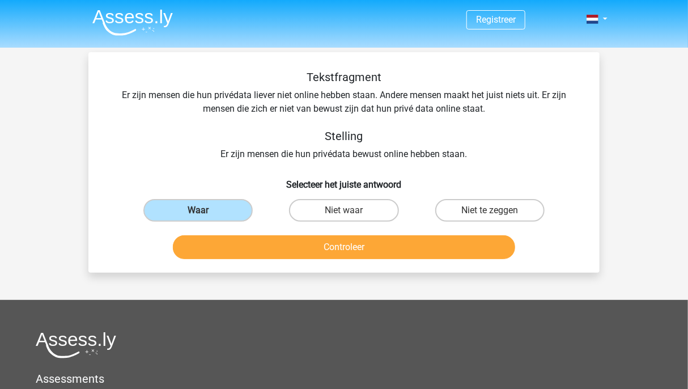
click at [291, 264] on div "Tekstfragment Er zijn mensen die hun privédata liever niet online hebben staan.…" at bounding box center [343, 162] width 511 height 221
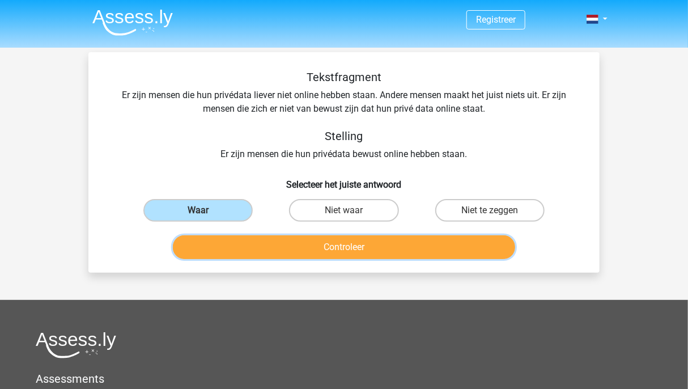
click at [276, 255] on button "Controleer" at bounding box center [344, 247] width 343 height 24
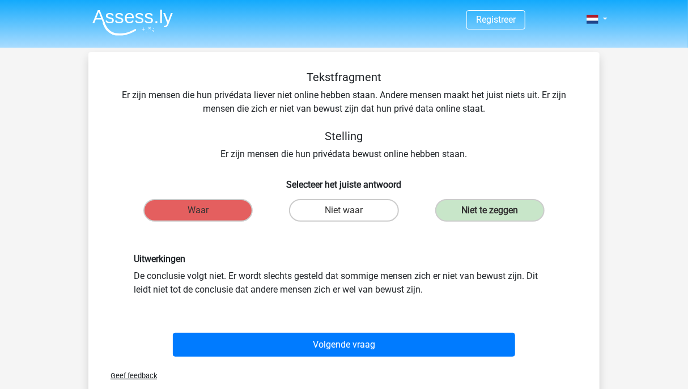
click at [285, 285] on div "Uitwerkingen De conclusie volgt niet. Er wordt slechts gesteld dat sommige mens…" at bounding box center [344, 274] width 438 height 43
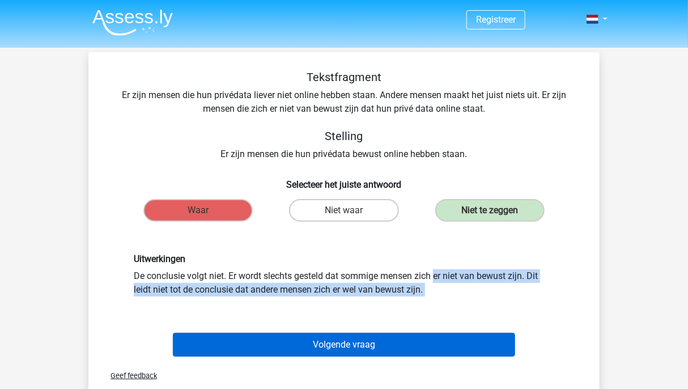
drag, startPoint x: 275, startPoint y: 272, endPoint x: 401, endPoint y: 335, distance: 141.0
click at [401, 335] on div "Tekstfragment Er zijn mensen die hun privédata liever niet online hebben staan.…" at bounding box center [344, 215] width 502 height 290
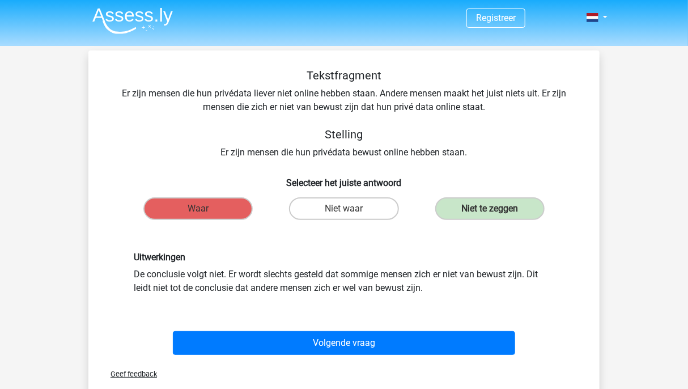
click at [379, 361] on div "Geef feedback" at bounding box center [344, 374] width 502 height 29
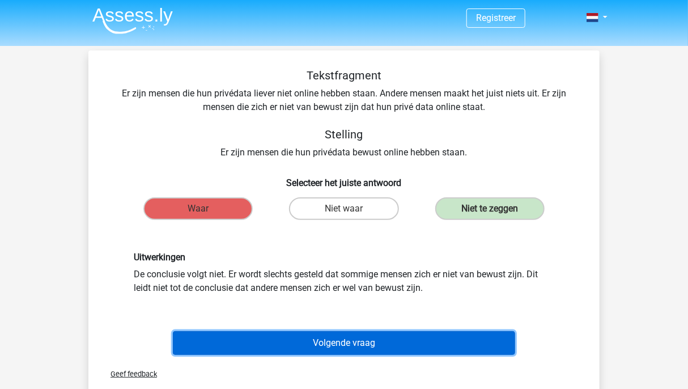
click at [374, 350] on button "Volgende vraag" at bounding box center [344, 343] width 343 height 24
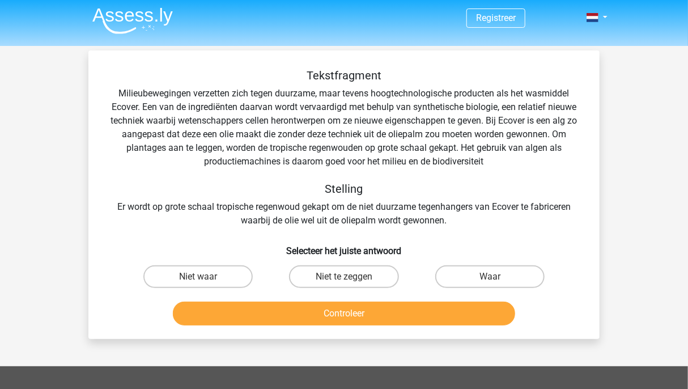
scroll to position [52, 0]
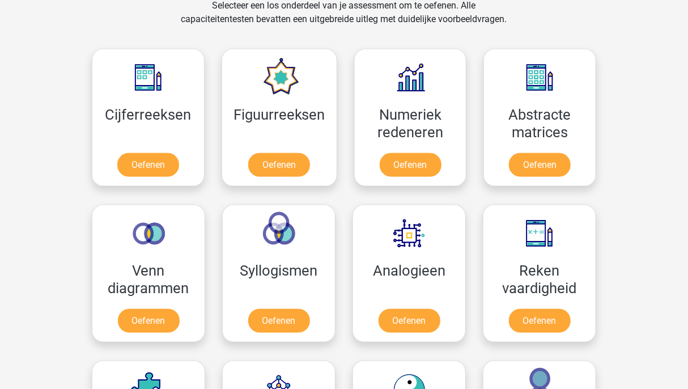
scroll to position [519, 0]
